Goal: Task Accomplishment & Management: Manage account settings

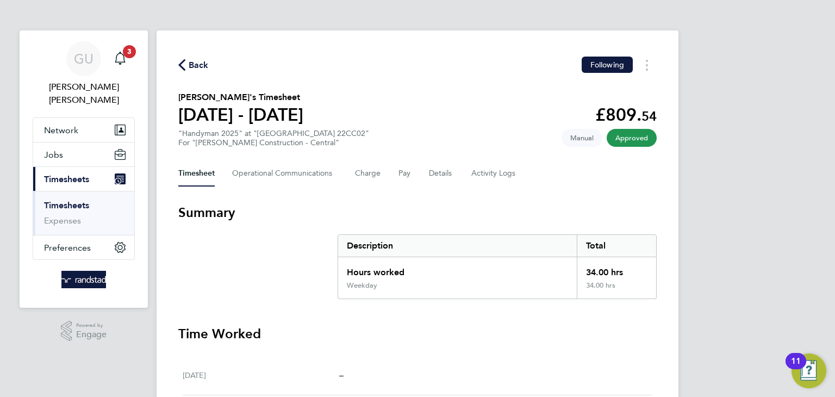
scroll to position [2, 0]
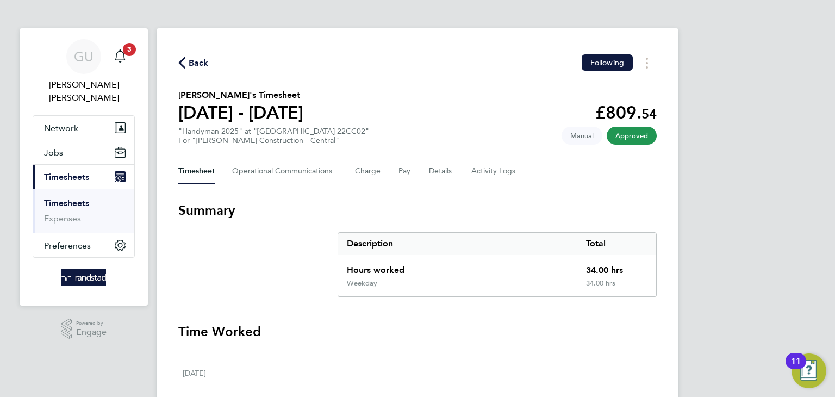
click at [69, 198] on link "Timesheets" at bounding box center [66, 203] width 45 height 10
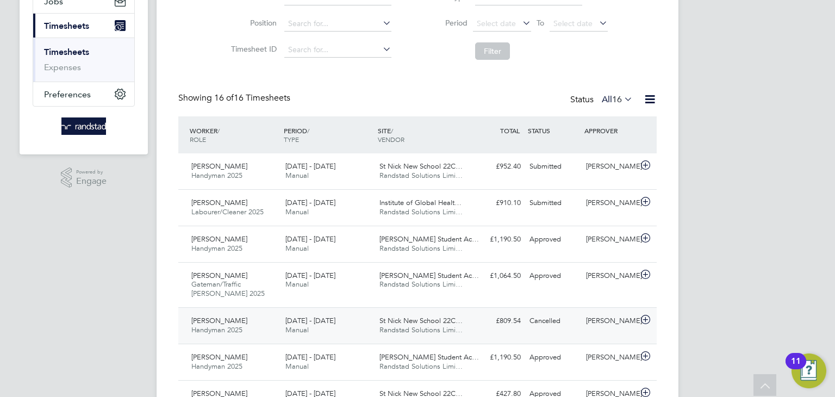
click at [504, 330] on div "[PERSON_NAME] Handyman 2025 [DATE] - [DATE] [DATE] - [DATE] Manual St Nick New …" at bounding box center [417, 325] width 479 height 36
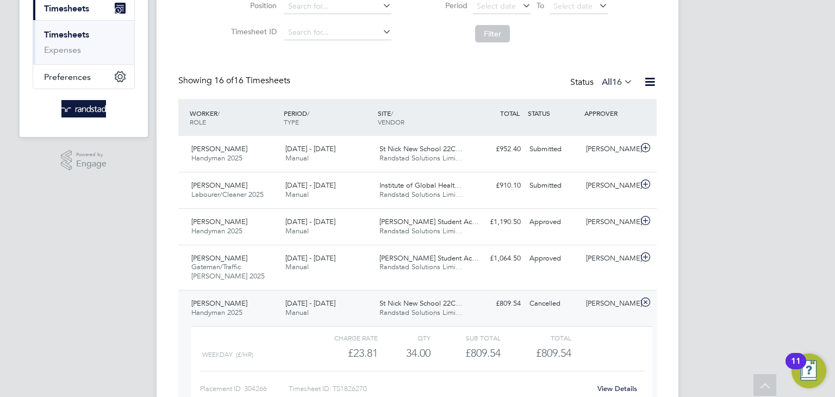
click at [314, 316] on div "[DATE] - [DATE] Manual" at bounding box center [328, 308] width 94 height 27
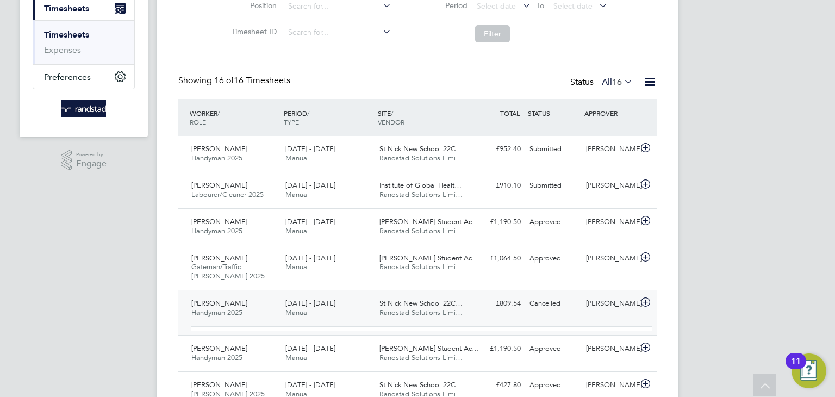
click at [314, 316] on div "[DATE] - [DATE] Manual" at bounding box center [328, 308] width 94 height 27
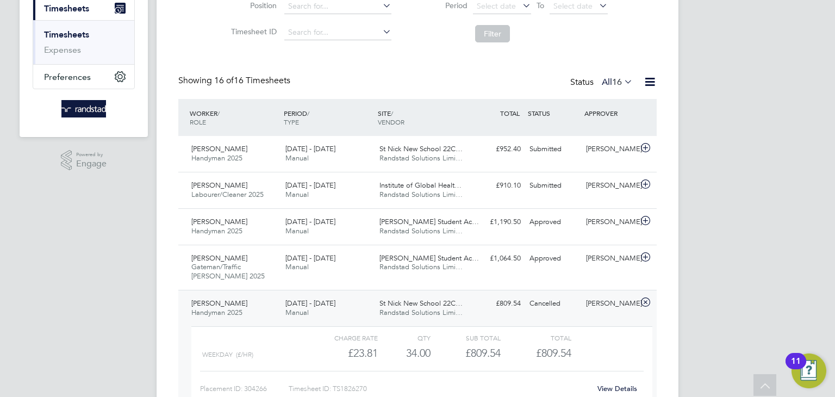
click at [333, 311] on div "[DATE] - [DATE] Manual" at bounding box center [328, 308] width 94 height 27
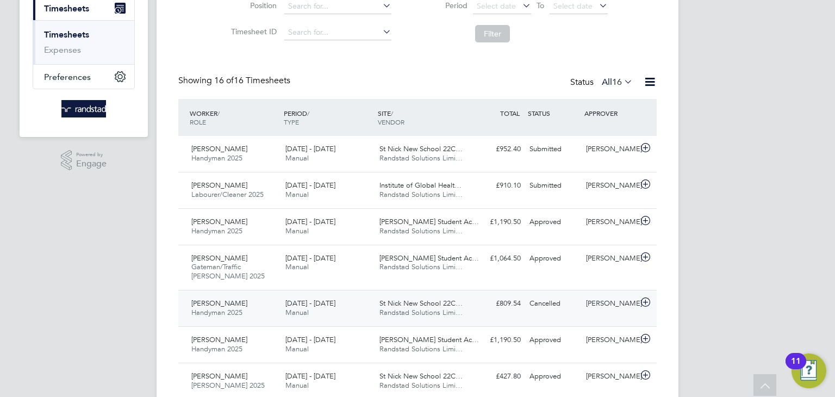
click at [227, 306] on span "[PERSON_NAME]" at bounding box center [219, 303] width 56 height 9
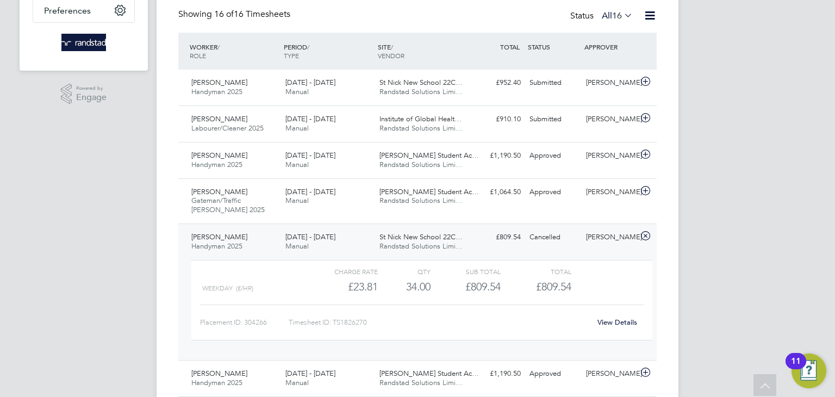
click at [623, 318] on link "View Details" at bounding box center [618, 322] width 40 height 9
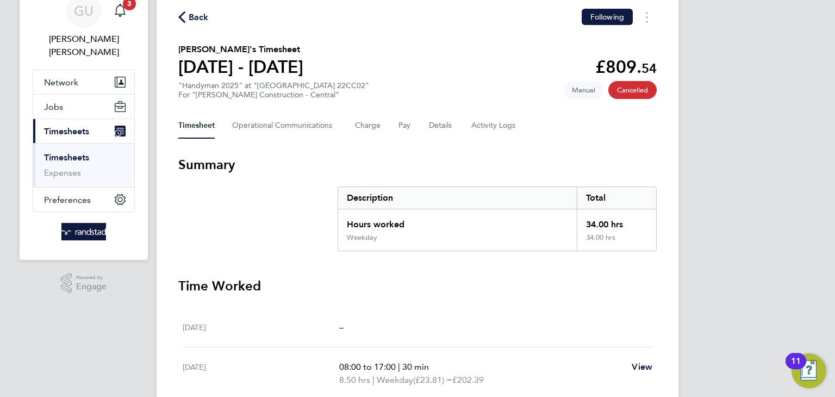
scroll to position [47, 0]
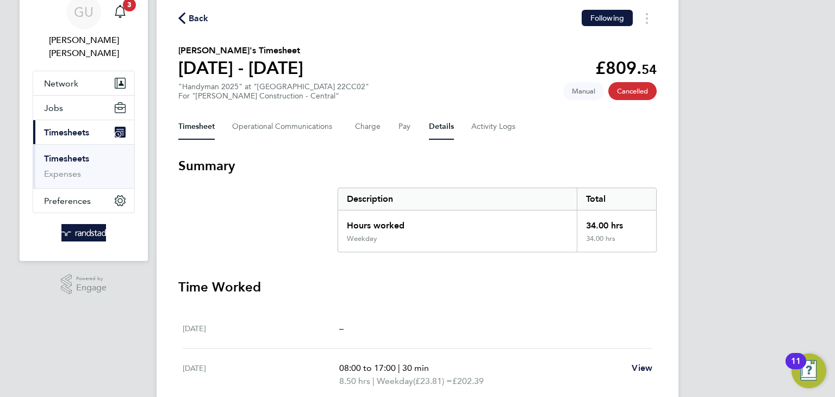
click at [445, 125] on button "Details" at bounding box center [441, 127] width 25 height 26
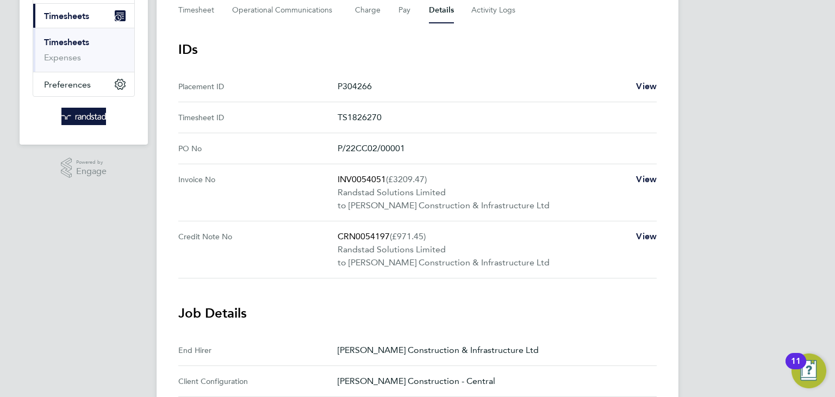
scroll to position [78, 0]
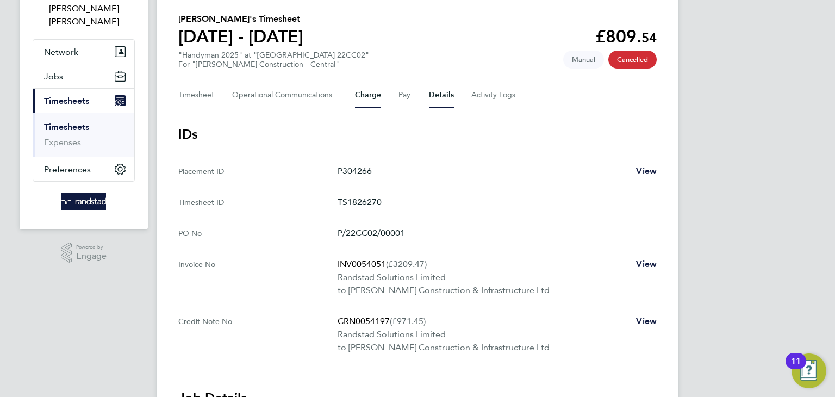
click at [377, 92] on button "Charge" at bounding box center [368, 95] width 26 height 26
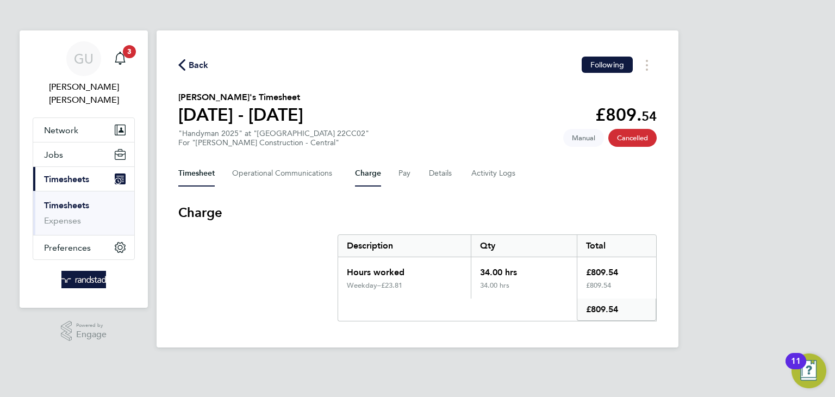
click at [195, 182] on button "Timesheet" at bounding box center [196, 173] width 36 height 26
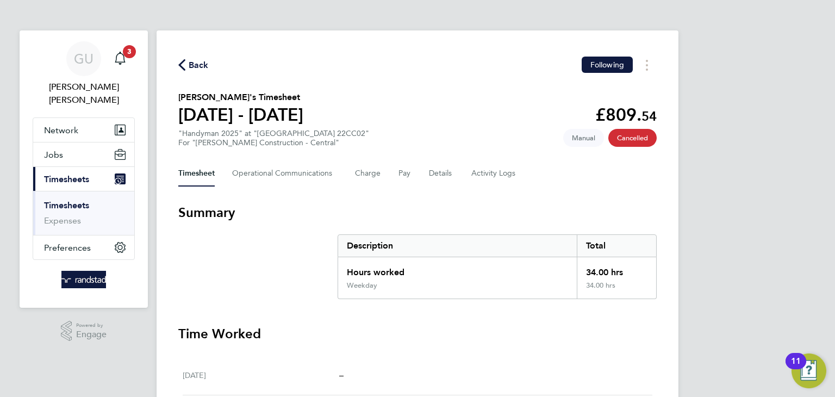
click at [626, 133] on span "Cancelled" at bounding box center [633, 138] width 48 height 18
click at [119, 49] on div "Main navigation" at bounding box center [120, 59] width 22 height 22
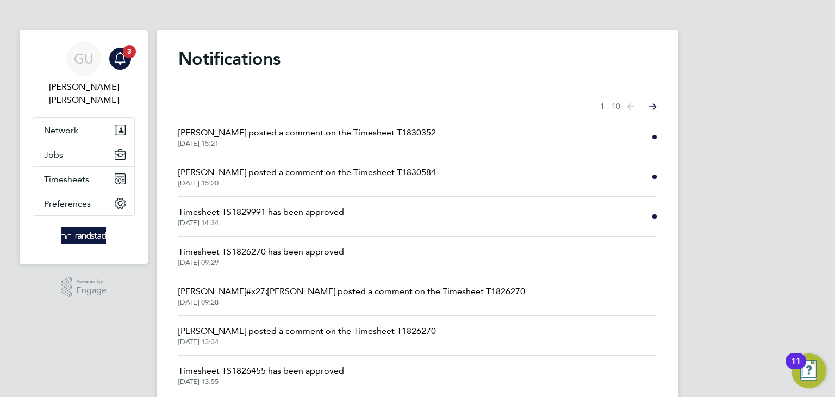
click at [324, 124] on li "Emma Wells posted a comment on the Timesheet T1830352 30 Sep 2025, 15:21" at bounding box center [417, 137] width 479 height 40
click at [323, 131] on span "Emma Wells posted a comment on the Timesheet T1830352" at bounding box center [307, 132] width 258 height 13
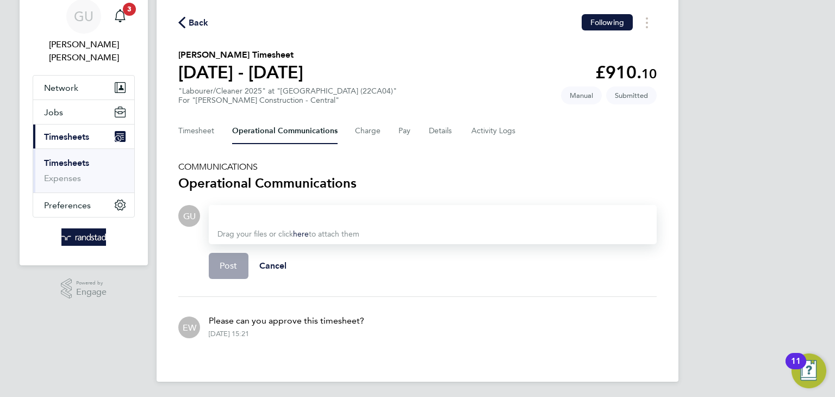
scroll to position [44, 0]
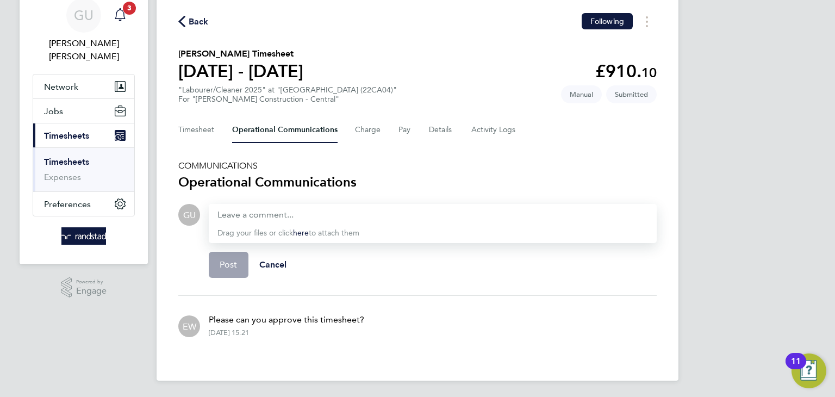
click at [129, 8] on span "3" at bounding box center [129, 8] width 13 height 13
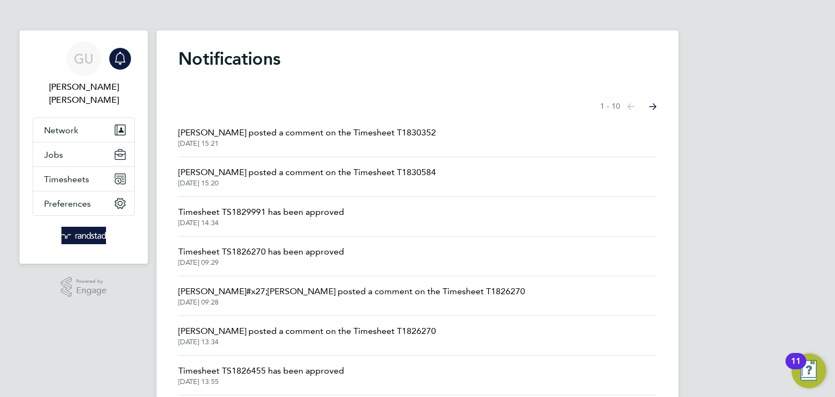
click at [348, 175] on span "Emma Wells posted a comment on the Timesheet T1830584" at bounding box center [307, 172] width 258 height 13
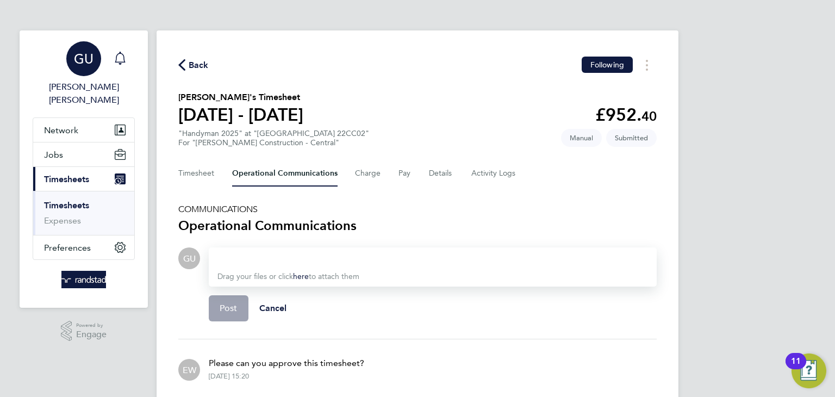
click at [131, 56] on link "GU Georgina Ulysses" at bounding box center [84, 73] width 102 height 65
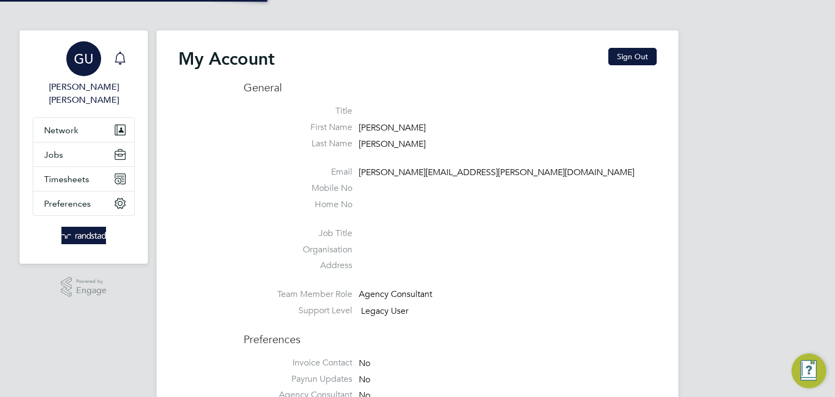
type input "georgina.ulysses@randstad.co.uk"
click at [122, 56] on icon "Main navigation" at bounding box center [120, 58] width 13 height 13
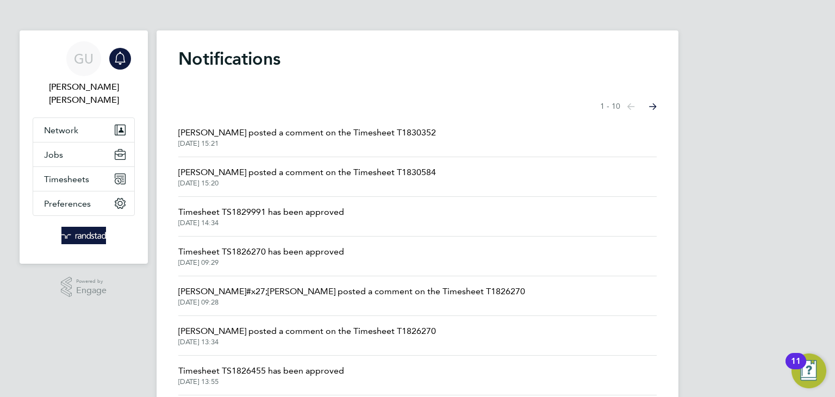
click at [317, 216] on span "Timesheet TS1829991 has been approved" at bounding box center [261, 212] width 166 height 13
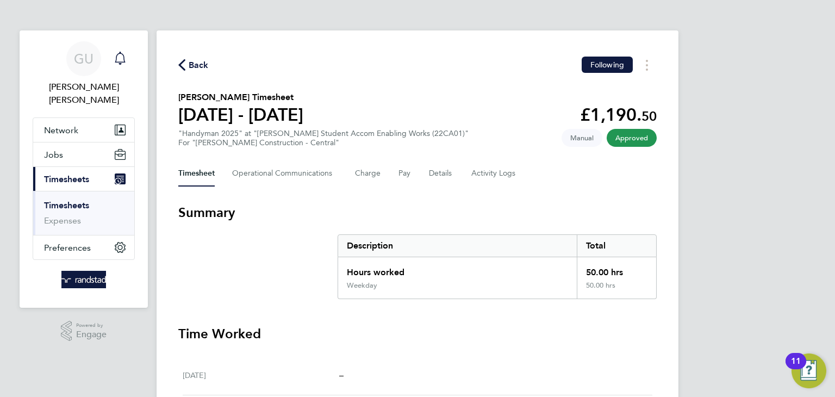
click at [123, 66] on div "Main navigation" at bounding box center [120, 59] width 22 height 22
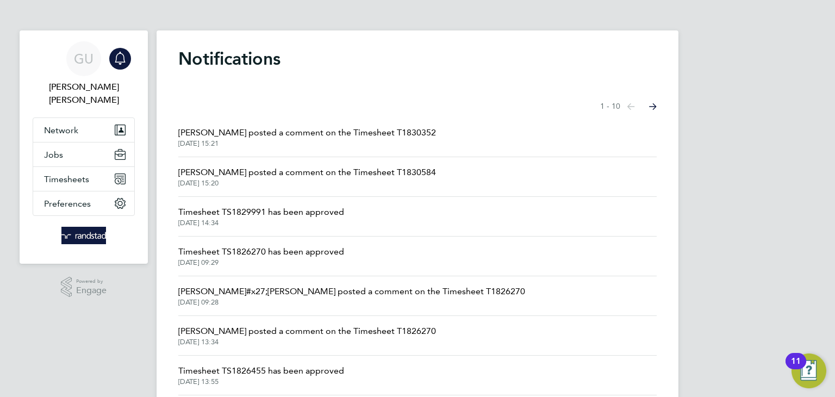
click at [285, 256] on span "Timesheet TS1826270 has been approved" at bounding box center [261, 251] width 166 height 13
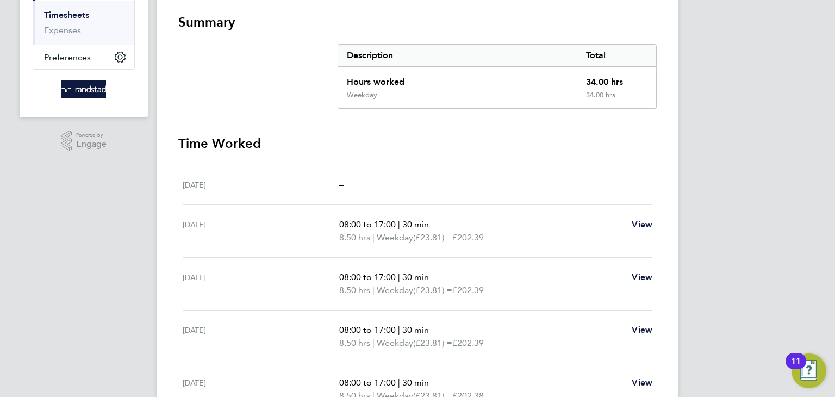
scroll to position [193, 0]
